Goal: Transaction & Acquisition: Purchase product/service

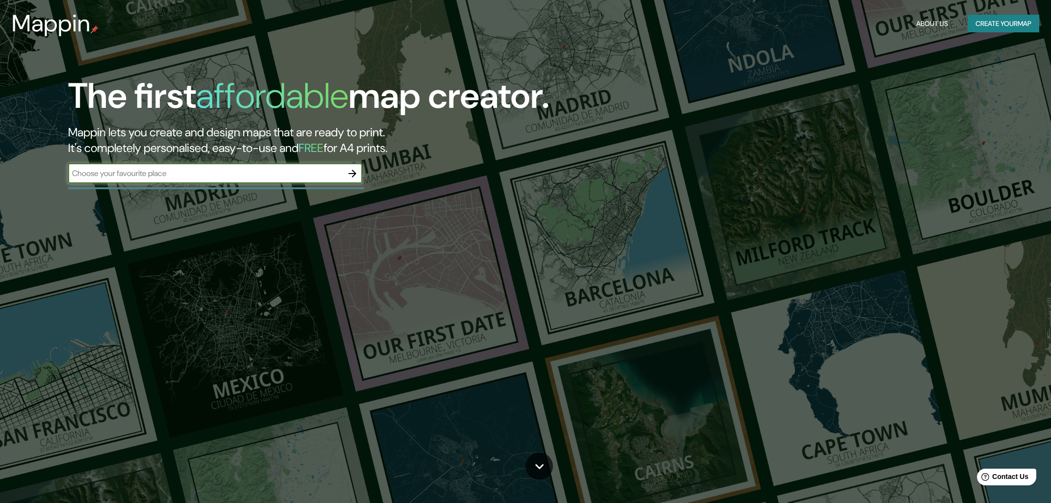
click at [193, 179] on input "text" at bounding box center [205, 173] width 274 height 11
type input "MICHOACAN"
click at [345, 173] on button "button" at bounding box center [353, 174] width 20 height 20
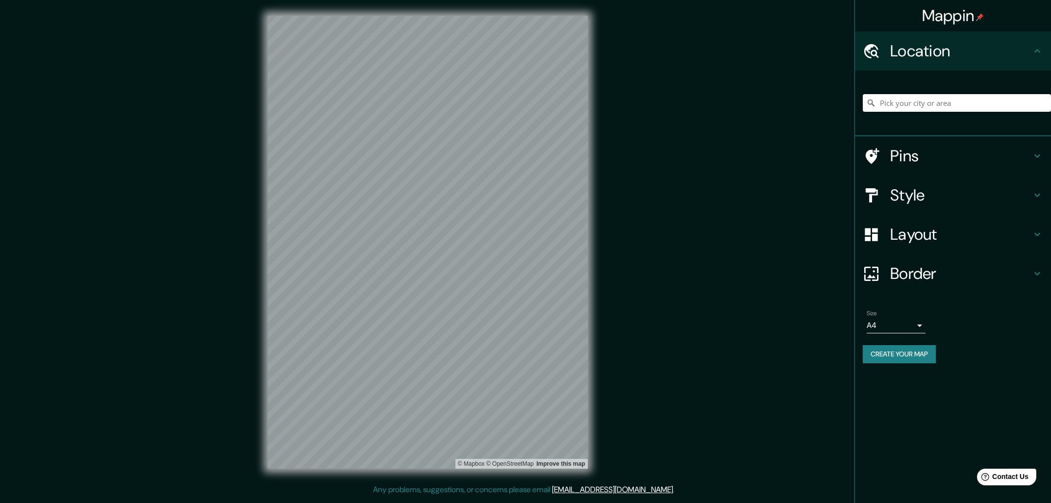
click at [891, 325] on body "Mappin Location Pins Style Layout Border Choose a border. Hint : you can make l…" at bounding box center [525, 251] width 1051 height 503
click at [883, 361] on li "A3" at bounding box center [895, 363] width 59 height 18
type input "a4"
click at [906, 264] on h4 "Border" at bounding box center [960, 274] width 141 height 20
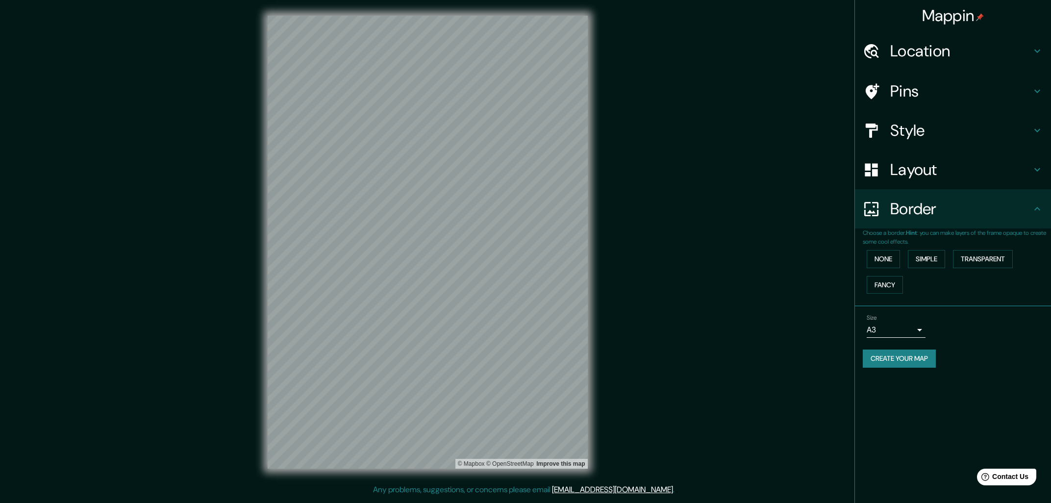
click at [919, 210] on h4 "Border" at bounding box center [960, 209] width 141 height 20
click at [913, 184] on div "Layout" at bounding box center [953, 169] width 196 height 39
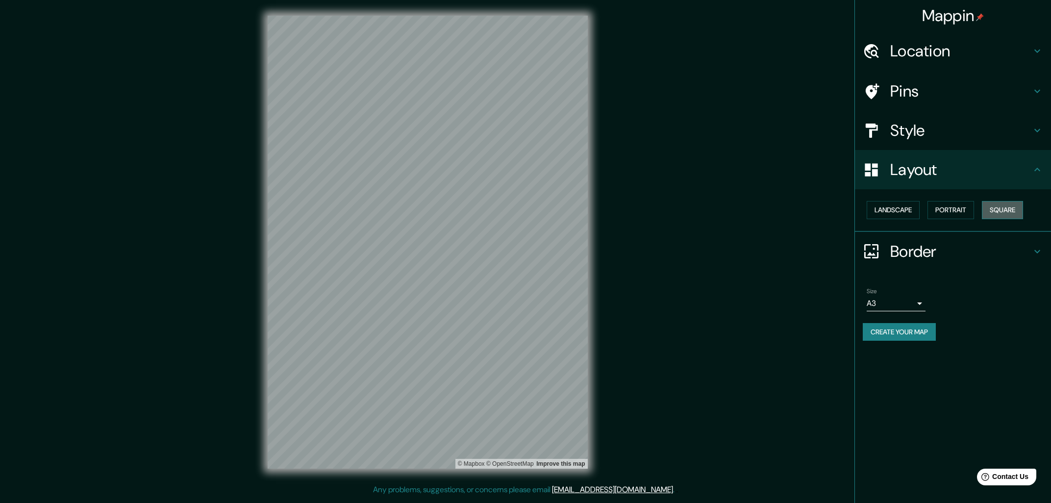
click at [996, 204] on button "Square" at bounding box center [1002, 210] width 41 height 18
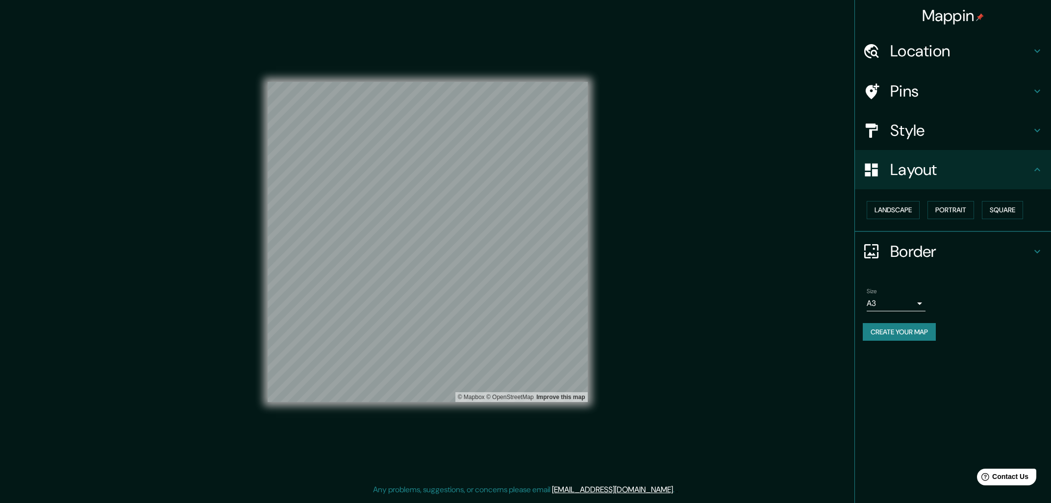
click at [928, 140] on div "Style" at bounding box center [953, 130] width 196 height 39
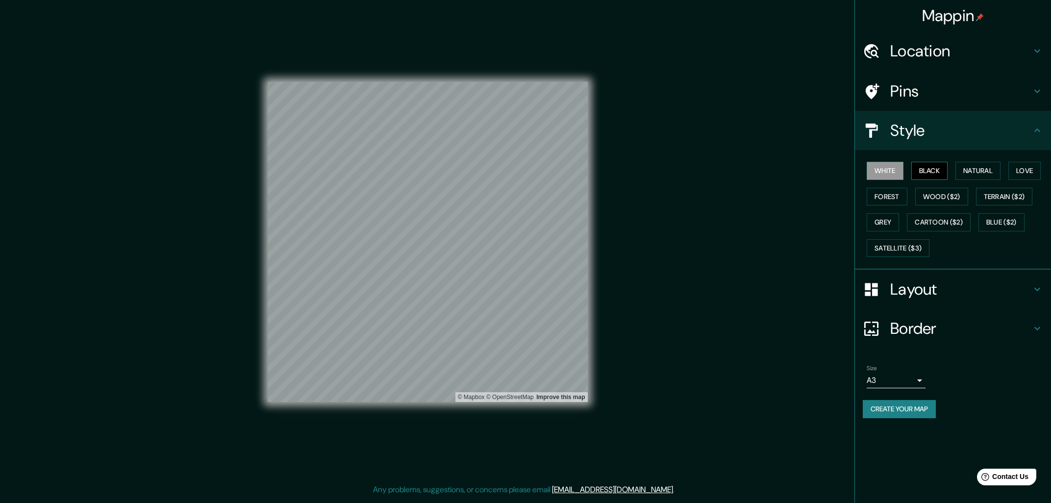
click at [925, 174] on button "Black" at bounding box center [929, 171] width 37 height 18
click at [892, 164] on button "White" at bounding box center [884, 171] width 37 height 18
click at [908, 410] on button "Create your map" at bounding box center [899, 409] width 73 height 18
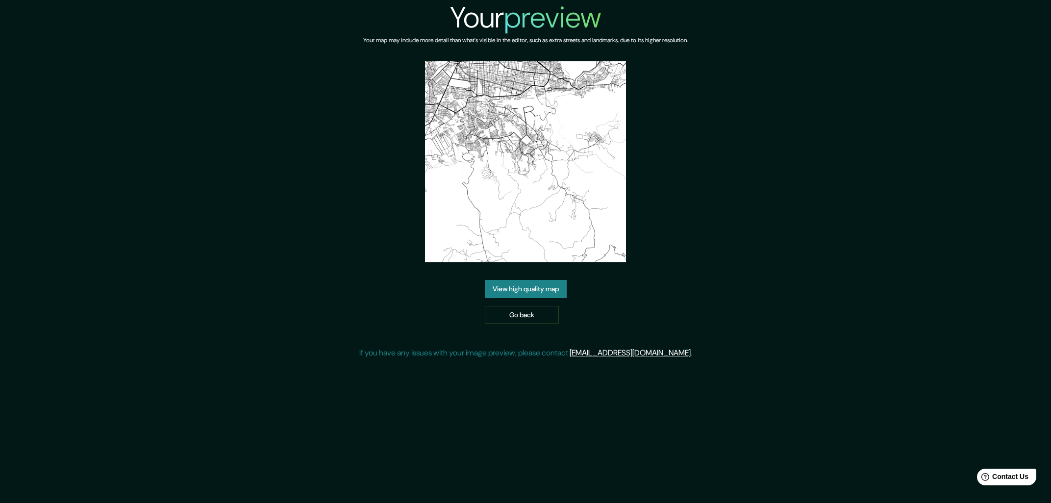
click at [542, 281] on link "View high quality map" at bounding box center [526, 289] width 82 height 18
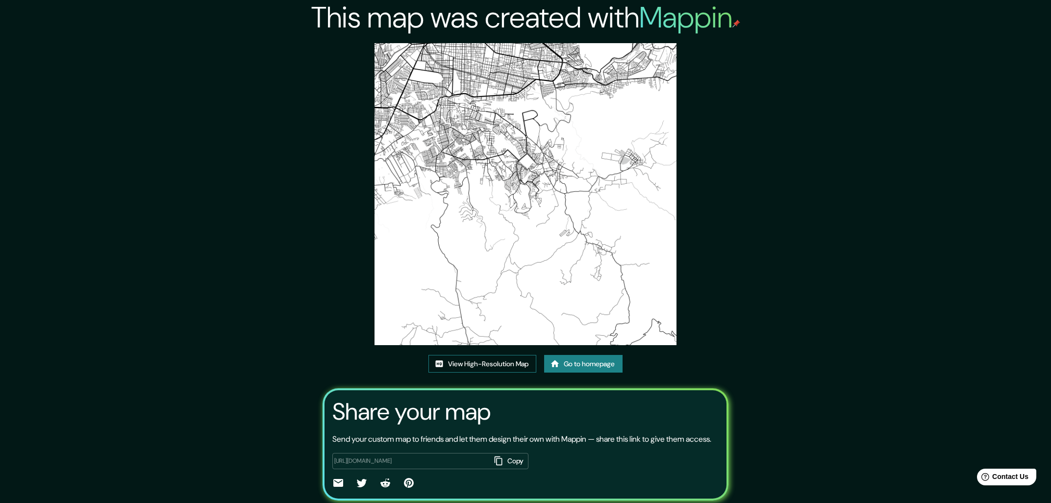
click at [492, 362] on link "View High-Resolution Map" at bounding box center [482, 364] width 108 height 18
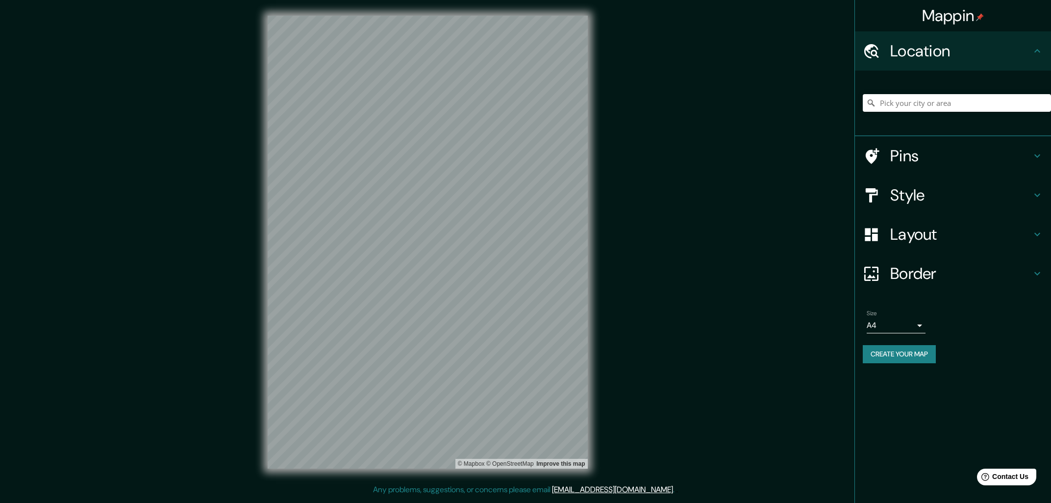
click at [927, 242] on h4 "Layout" at bounding box center [960, 234] width 141 height 20
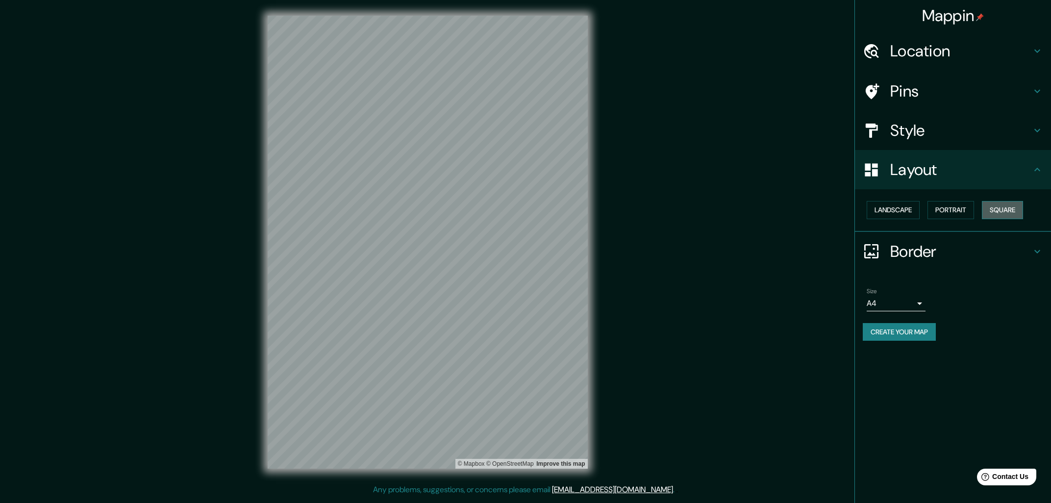
click at [999, 205] on button "Square" at bounding box center [1002, 210] width 41 height 18
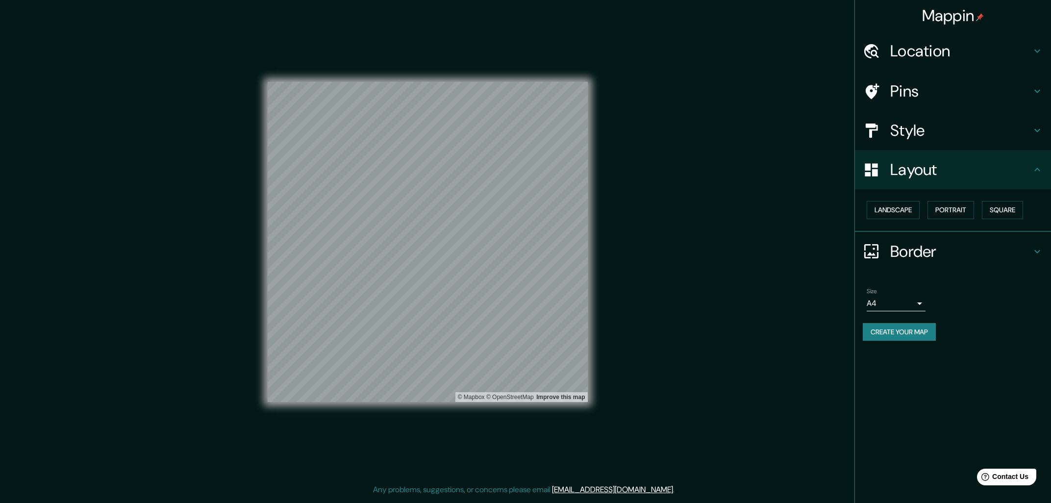
click at [902, 301] on body "Mappin Location Pins Style Layout Landscape Portrait Square Border Choose a bor…" at bounding box center [525, 251] width 1051 height 503
click at [878, 344] on li "A3" at bounding box center [895, 340] width 59 height 18
click at [909, 325] on button "Create your map" at bounding box center [899, 332] width 73 height 18
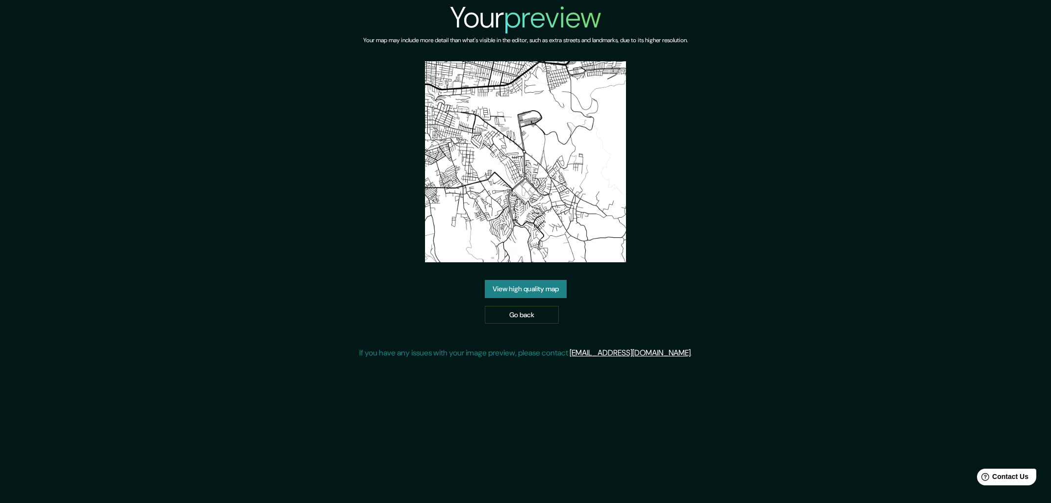
click at [510, 290] on link "View high quality map" at bounding box center [526, 289] width 82 height 18
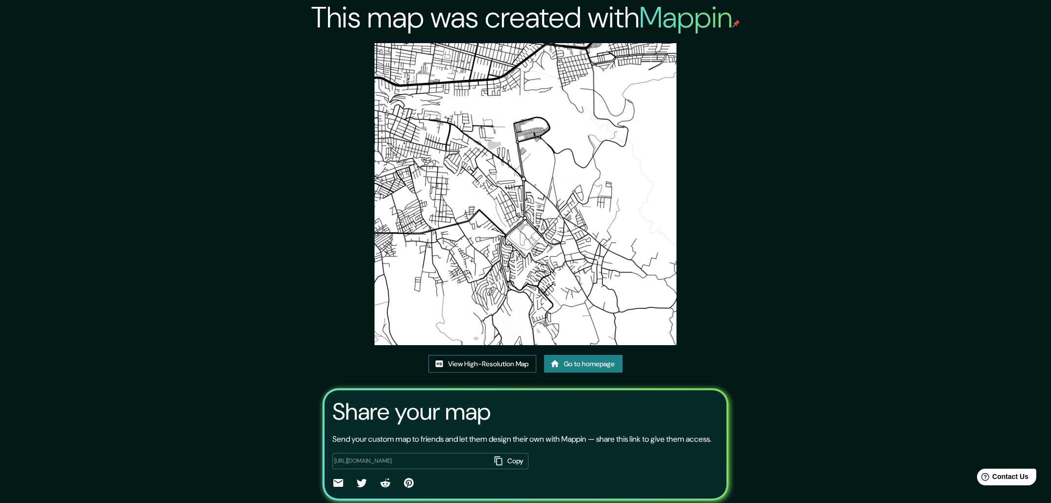
click at [528, 355] on link "View High-Resolution Map" at bounding box center [482, 364] width 108 height 18
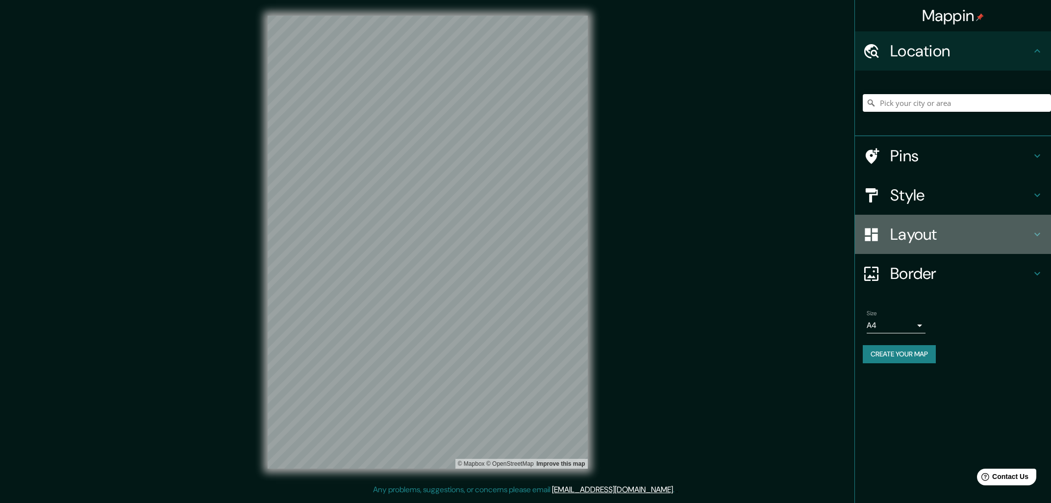
click at [906, 246] on div "Layout" at bounding box center [953, 234] width 196 height 39
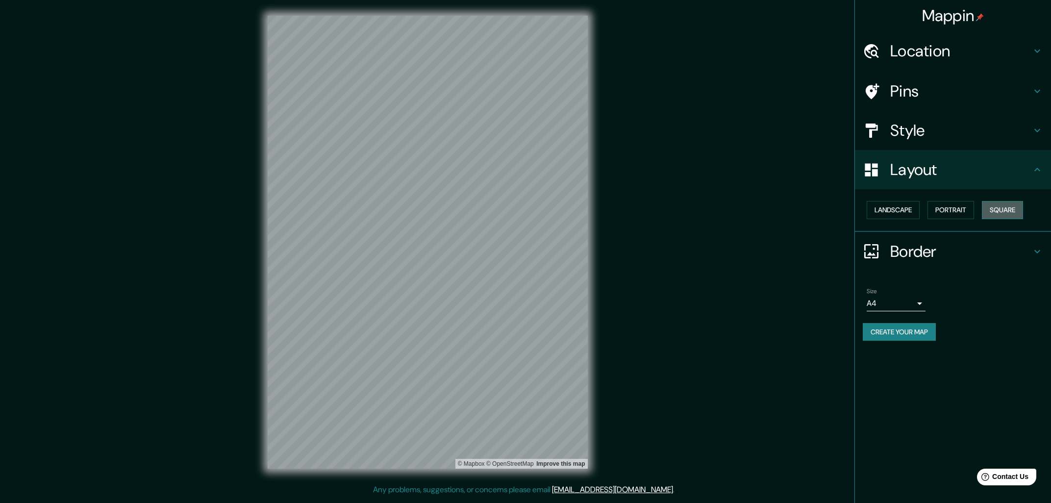
click at [1005, 214] on button "Square" at bounding box center [1002, 210] width 41 height 18
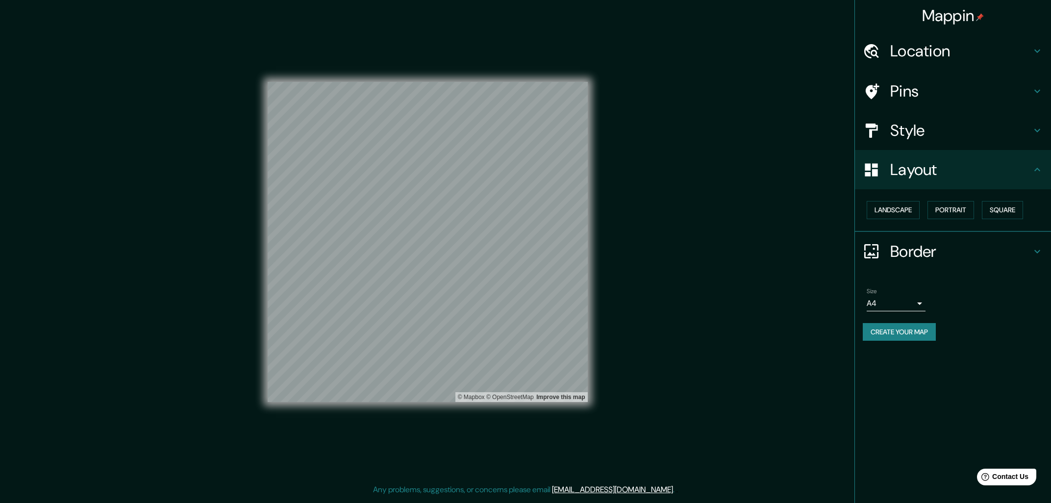
click at [918, 248] on h4 "Border" at bounding box center [960, 252] width 141 height 20
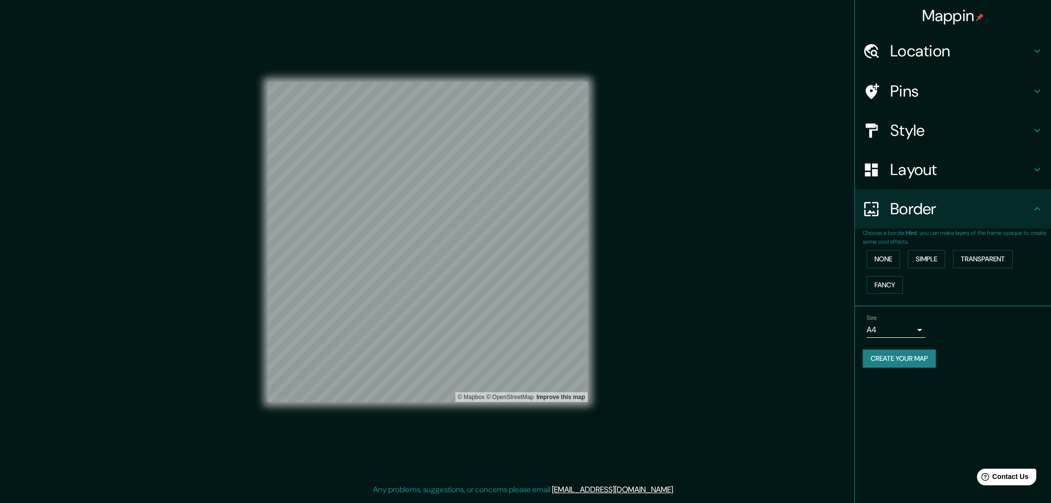
click at [889, 326] on body "Mappin Location Pins Style Layout Border Choose a border. Hint : you can make l…" at bounding box center [525, 251] width 1051 height 503
click at [882, 365] on li "A3" at bounding box center [895, 368] width 59 height 18
click at [464, 217] on div at bounding box center [462, 218] width 8 height 8
click at [468, 222] on div at bounding box center [468, 220] width 8 height 8
click at [468, 213] on div at bounding box center [466, 212] width 8 height 8
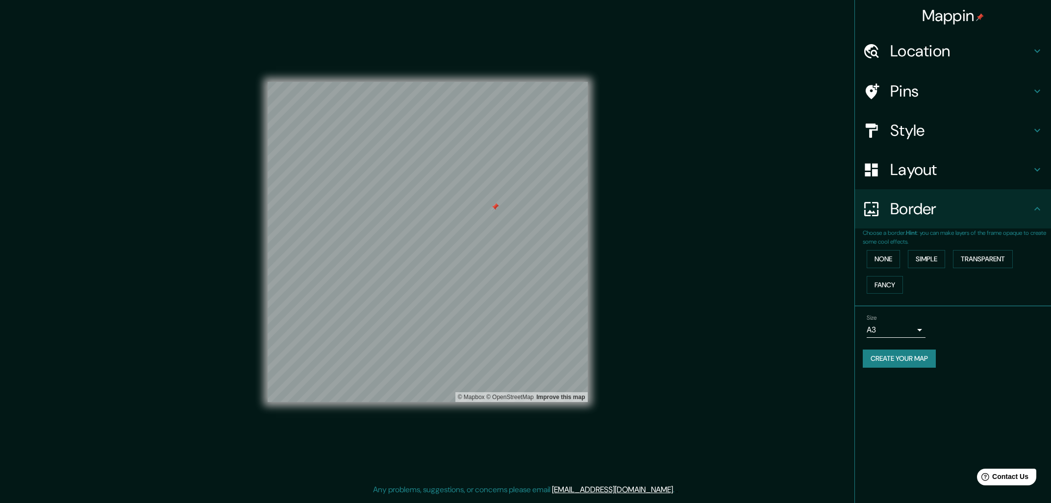
click at [494, 208] on div at bounding box center [495, 207] width 8 height 8
click at [898, 355] on button "Create your map" at bounding box center [899, 358] width 73 height 18
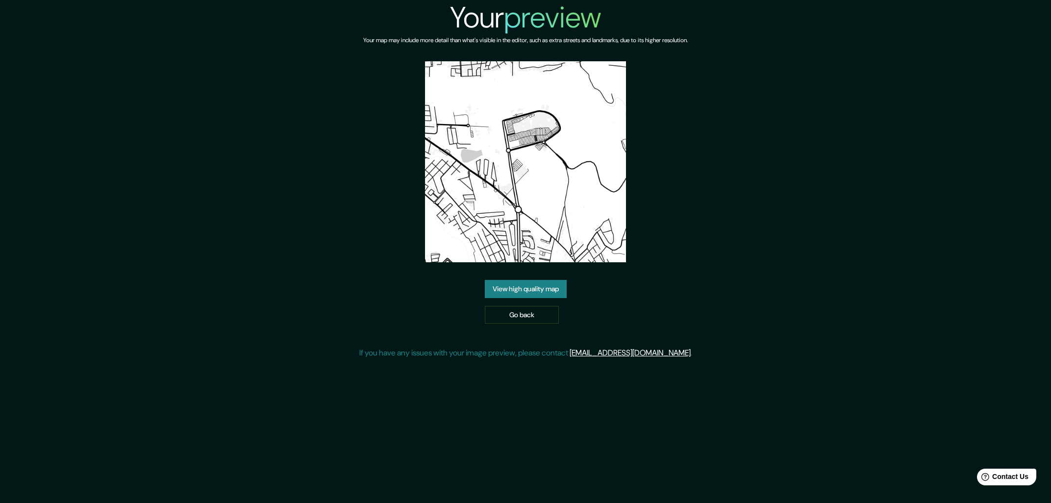
click at [545, 286] on link "View high quality map" at bounding box center [526, 289] width 82 height 18
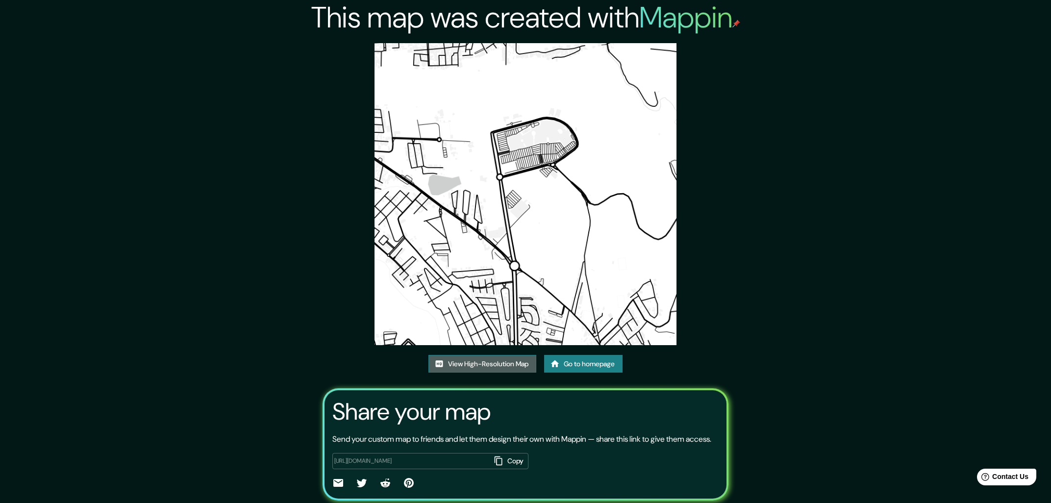
click at [525, 367] on link "View High-Resolution Map" at bounding box center [482, 364] width 108 height 18
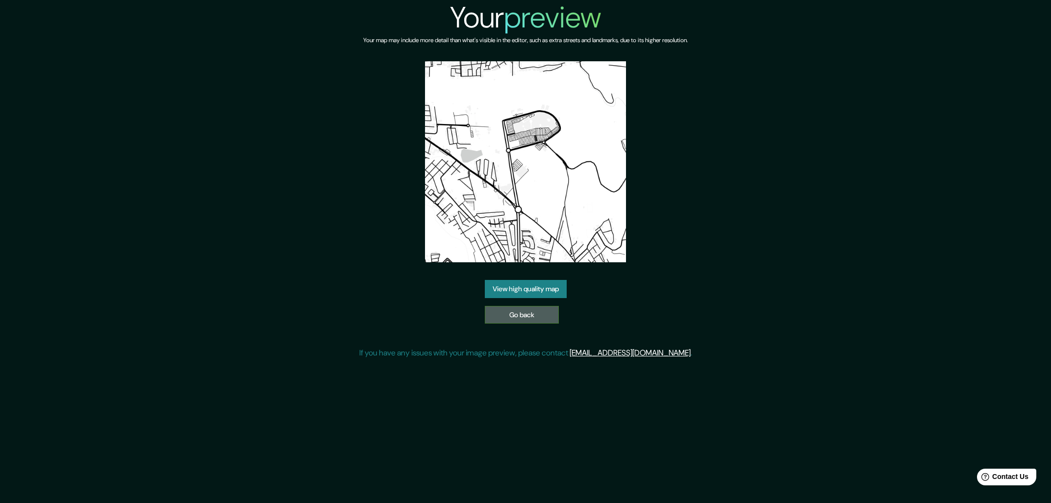
click at [528, 317] on link "Go back" at bounding box center [522, 315] width 74 height 18
